Goal: Task Accomplishment & Management: Manage account settings

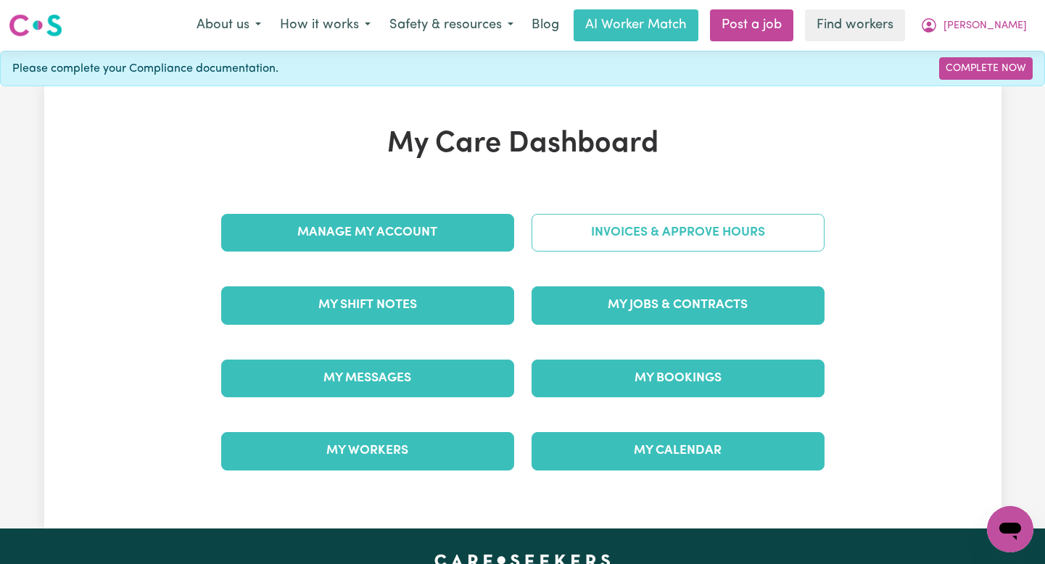
click at [756, 220] on link "Invoices & Approve Hours" at bounding box center [678, 233] width 293 height 38
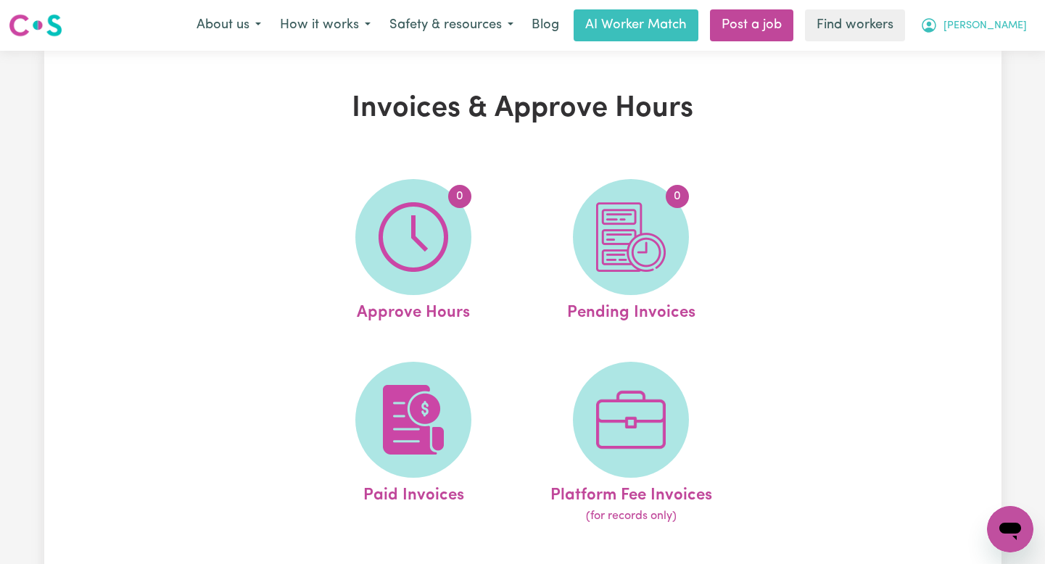
click at [1005, 34] on button "[PERSON_NAME]" at bounding box center [973, 25] width 125 height 30
click at [982, 78] on link "Logout" at bounding box center [978, 84] width 115 height 28
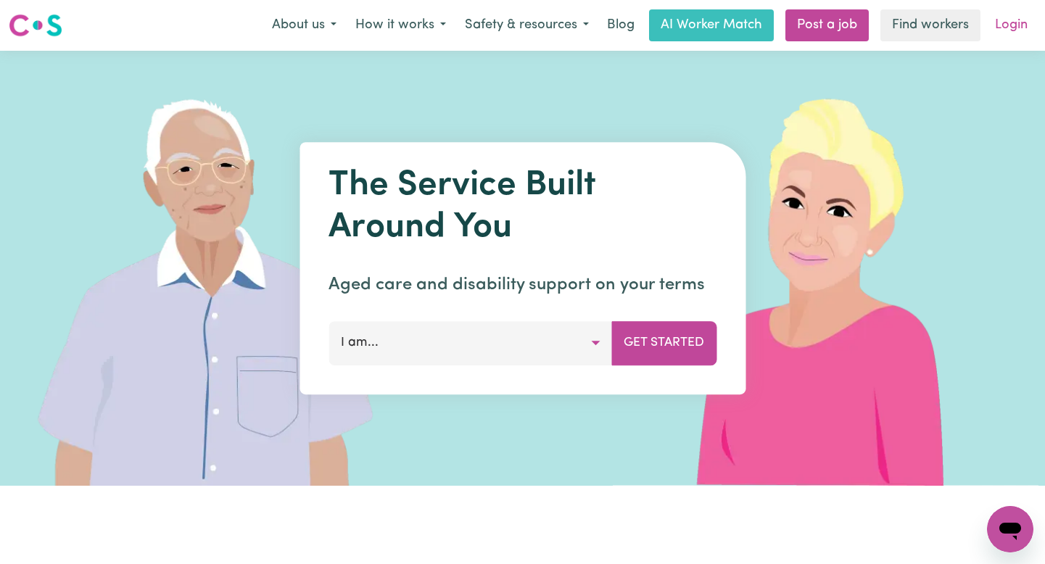
click at [1023, 25] on link "Login" at bounding box center [1011, 25] width 50 height 32
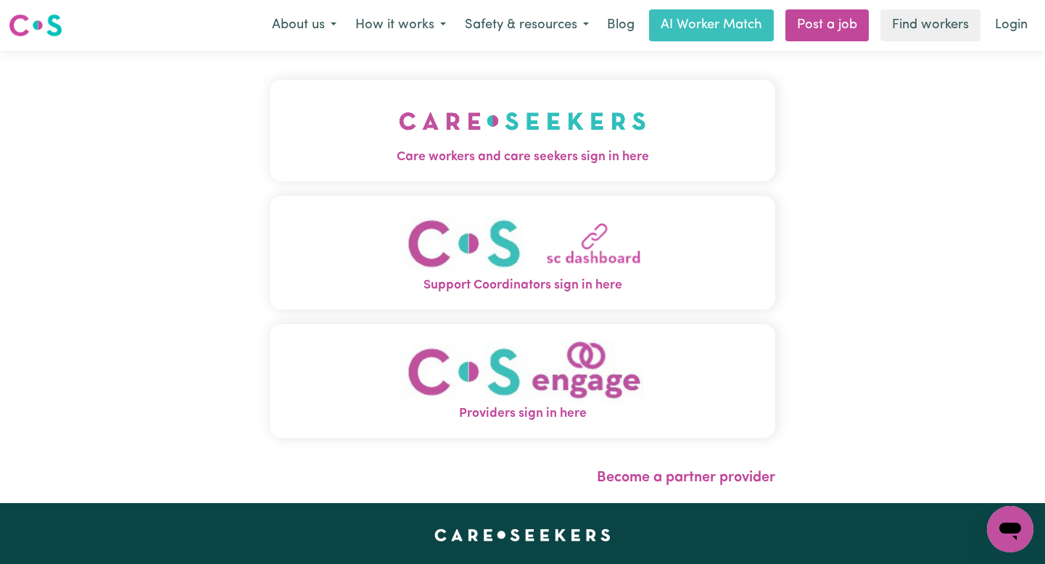
click at [569, 83] on button "Care workers and care seekers sign in here" at bounding box center [523, 131] width 506 height 102
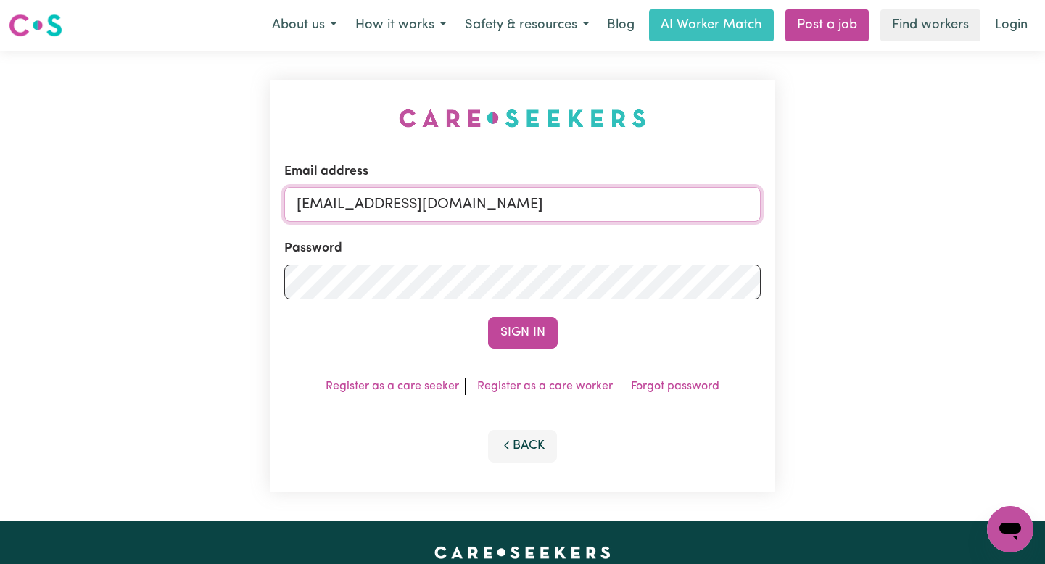
drag, startPoint x: 690, startPoint y: 205, endPoint x: 372, endPoint y: 207, distance: 317.7
click at [372, 207] on input "[EMAIL_ADDRESS][DOMAIN_NAME]" at bounding box center [522, 204] width 477 height 35
paste input "AnthonyKayEH"
type input "[EMAIL_ADDRESS][DOMAIN_NAME]"
click at [488, 317] on button "Sign In" at bounding box center [523, 333] width 70 height 32
